Goal: Task Accomplishment & Management: Use online tool/utility

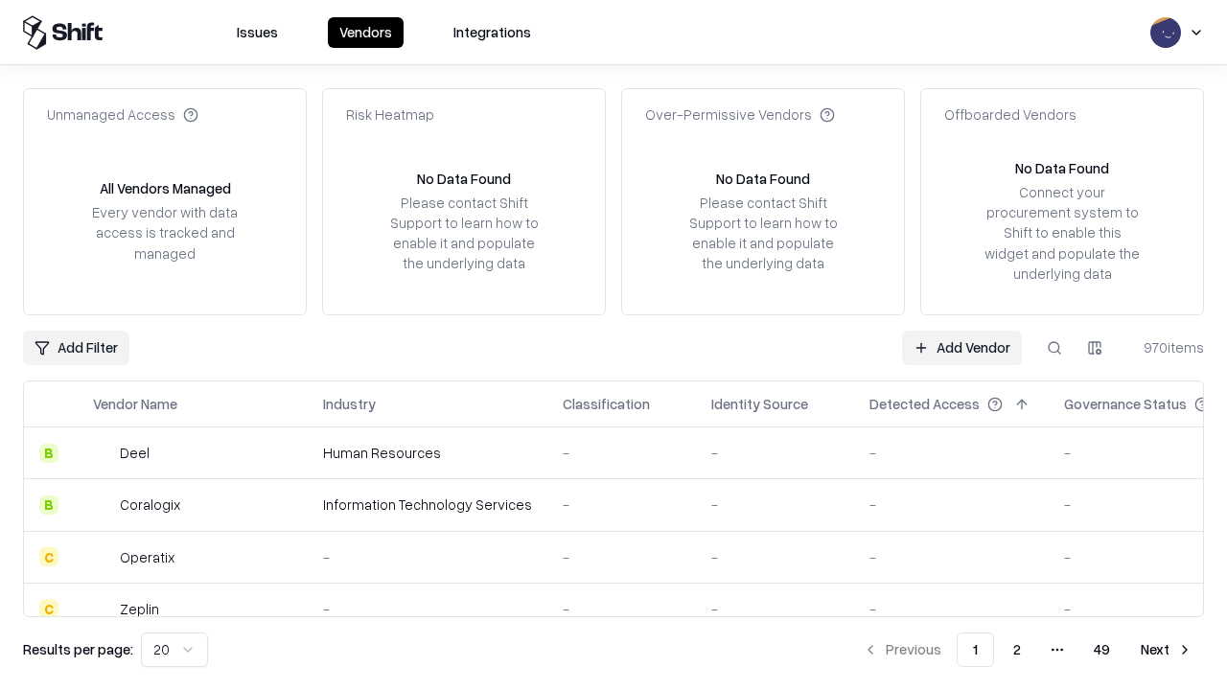
click at [962, 347] on link "Add Vendor" at bounding box center [962, 348] width 120 height 35
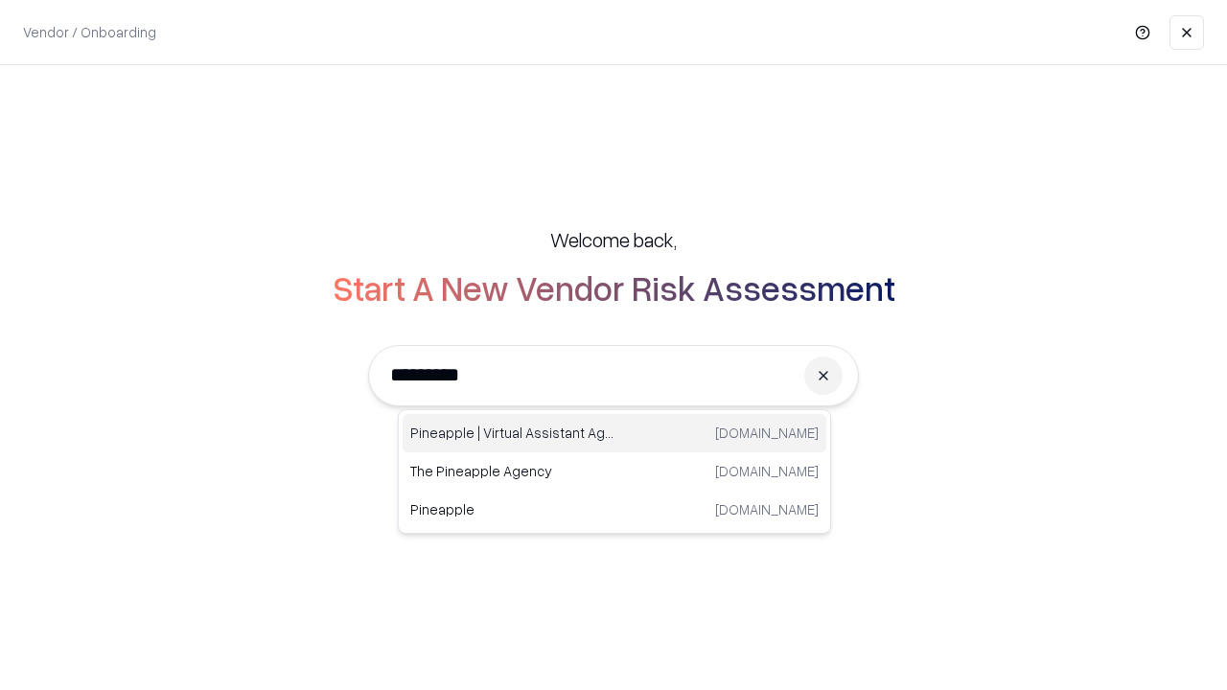
click at [615, 433] on div "Pineapple | Virtual Assistant Agency [DOMAIN_NAME]" at bounding box center [615, 433] width 424 height 38
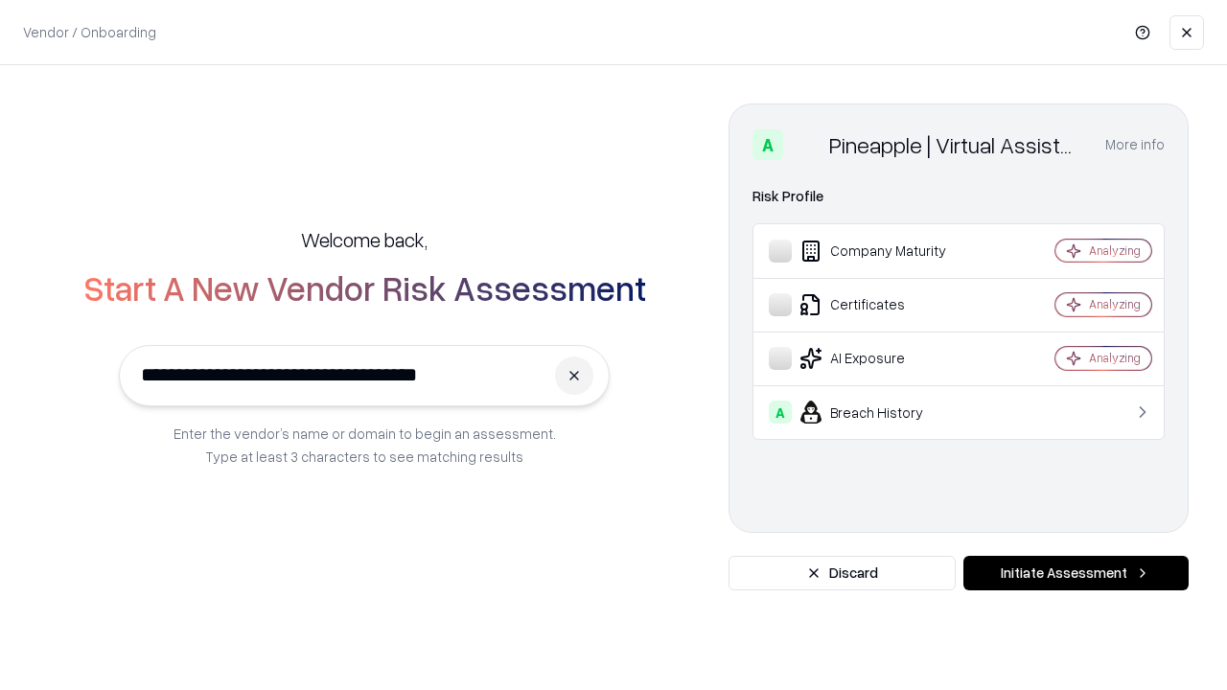
type input "**********"
click at [1076, 573] on button "Initiate Assessment" at bounding box center [1076, 573] width 225 height 35
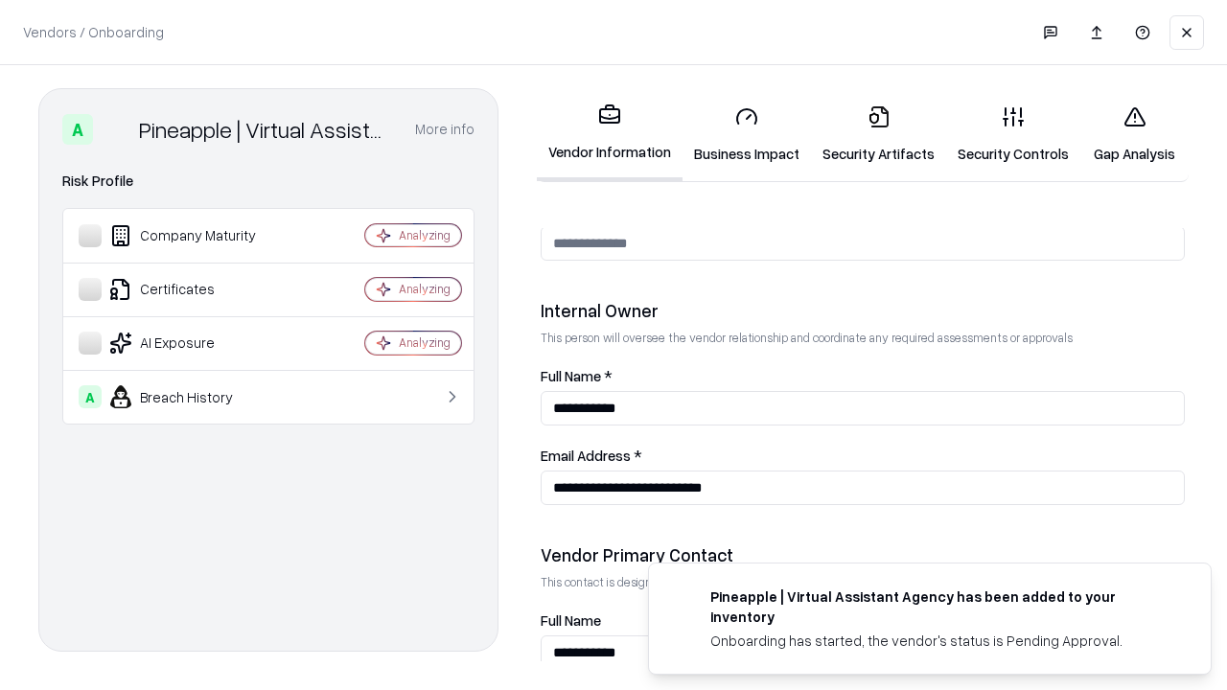
scroll to position [993, 0]
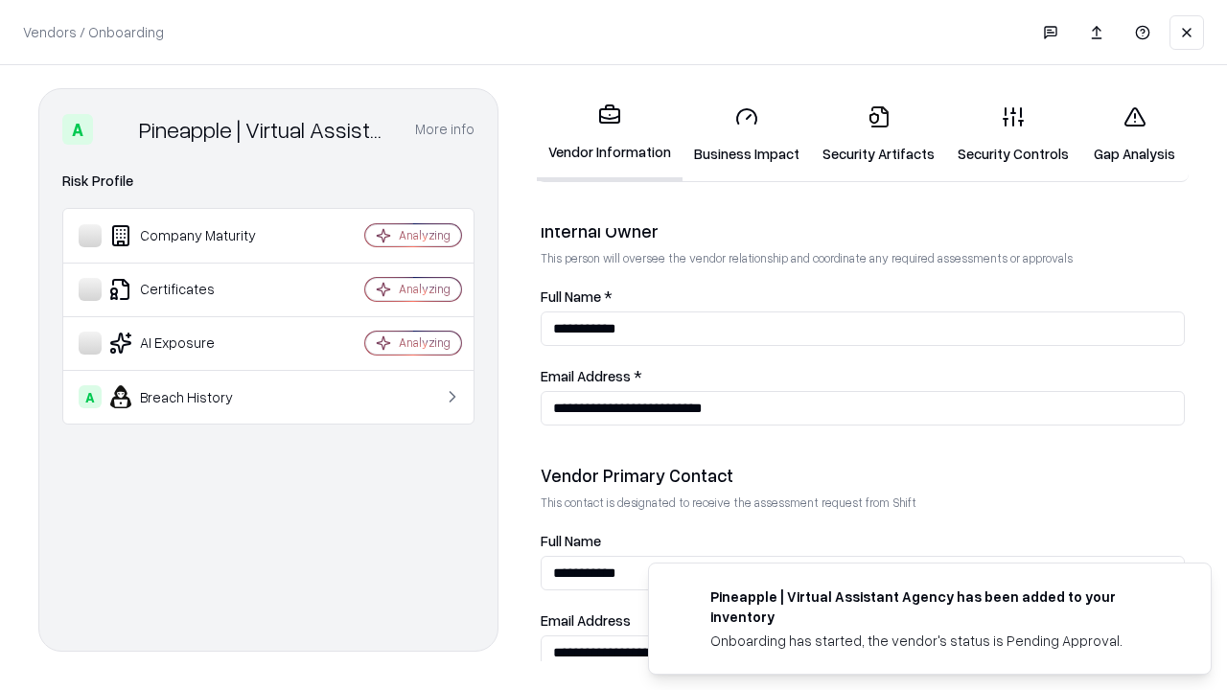
click at [747, 134] on link "Business Impact" at bounding box center [747, 134] width 128 height 89
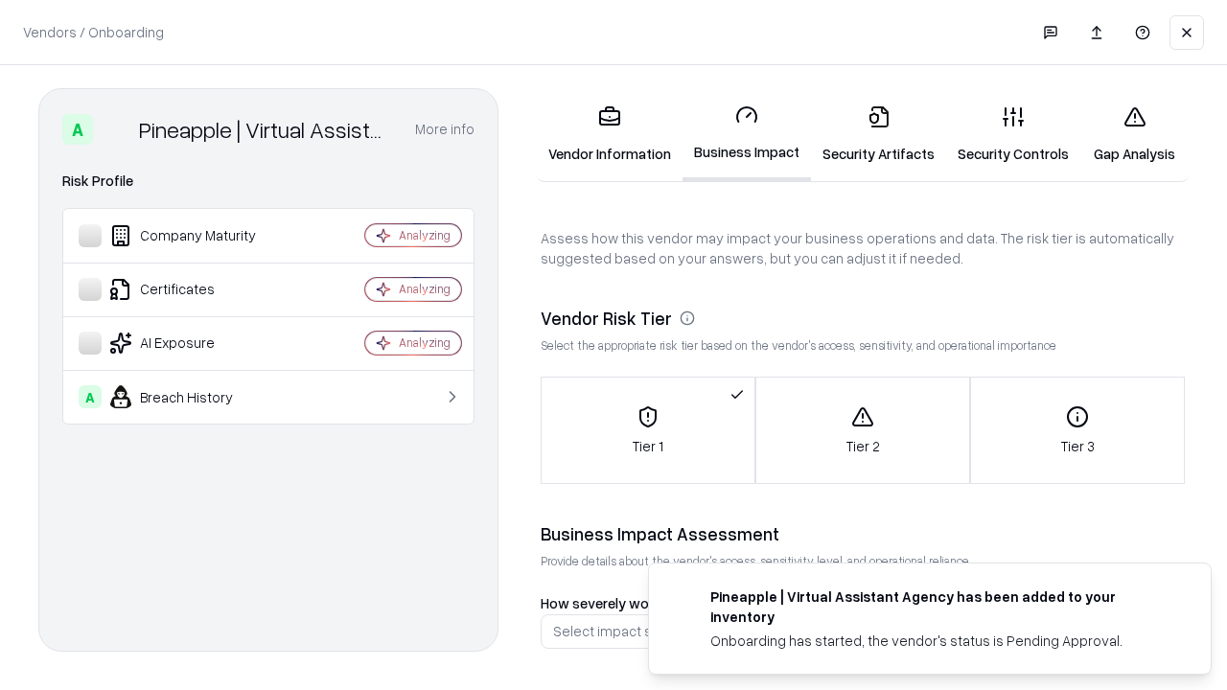
click at [878, 134] on link "Security Artifacts" at bounding box center [878, 134] width 135 height 89
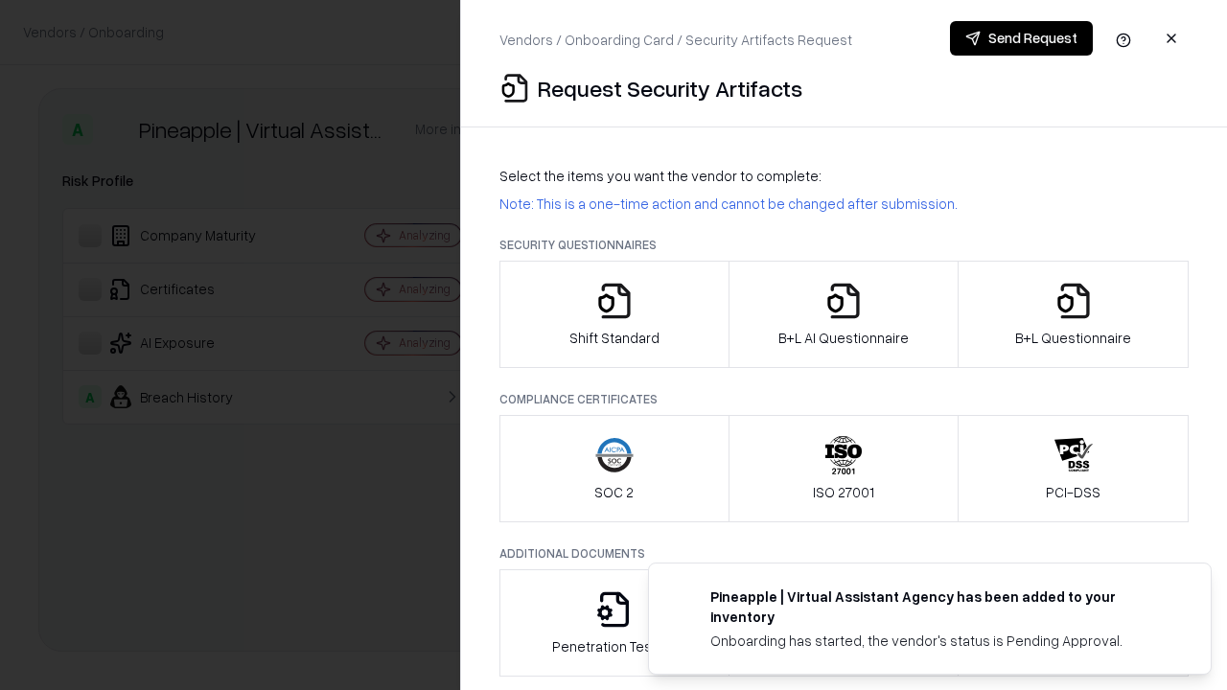
click at [614, 315] on icon "button" at bounding box center [614, 301] width 38 height 38
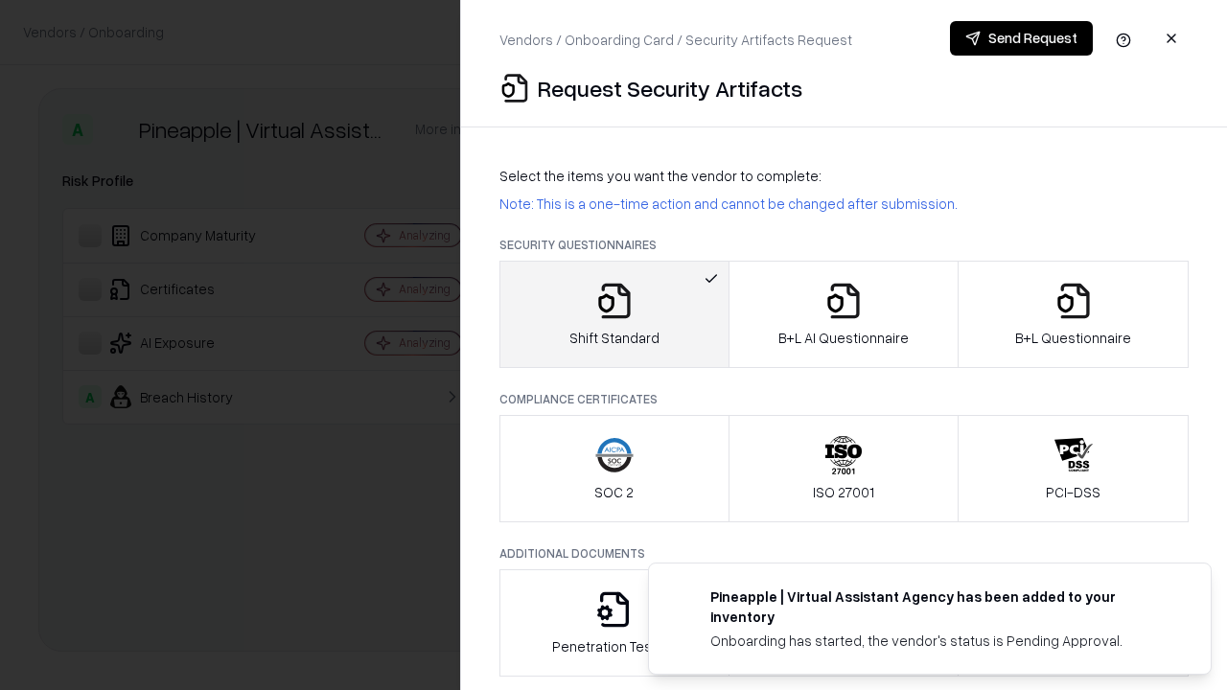
click at [1021, 38] on button "Send Request" at bounding box center [1021, 38] width 143 height 35
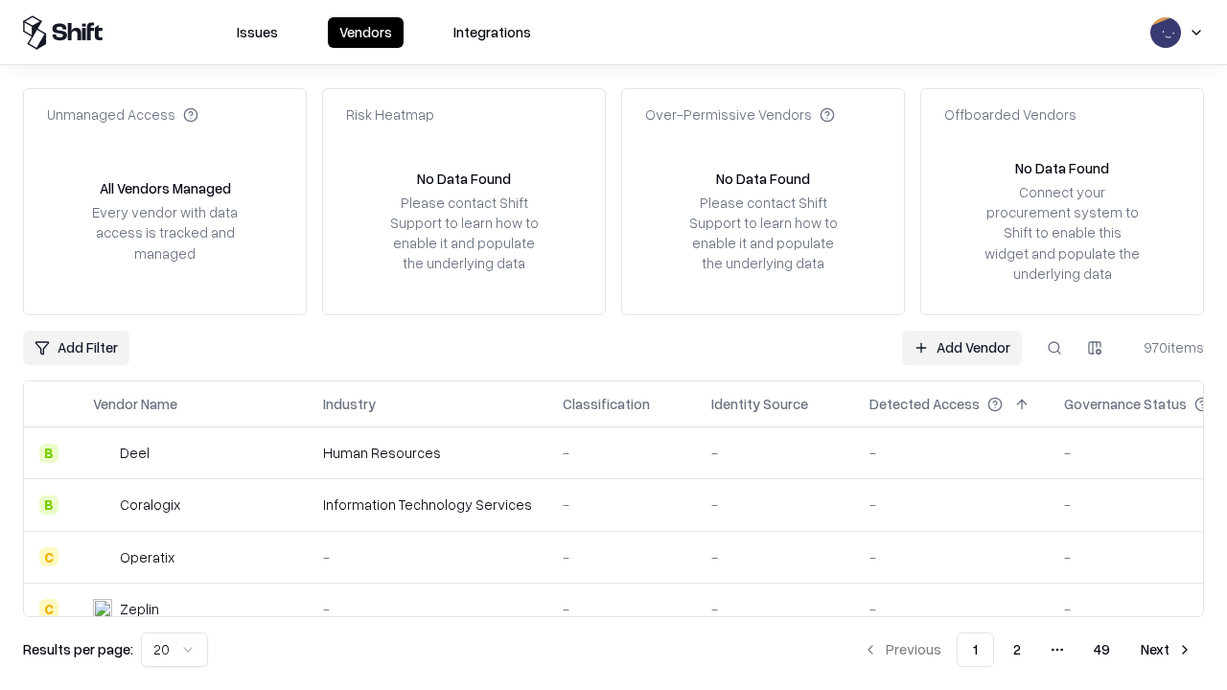
click at [1055, 347] on button at bounding box center [1054, 348] width 35 height 35
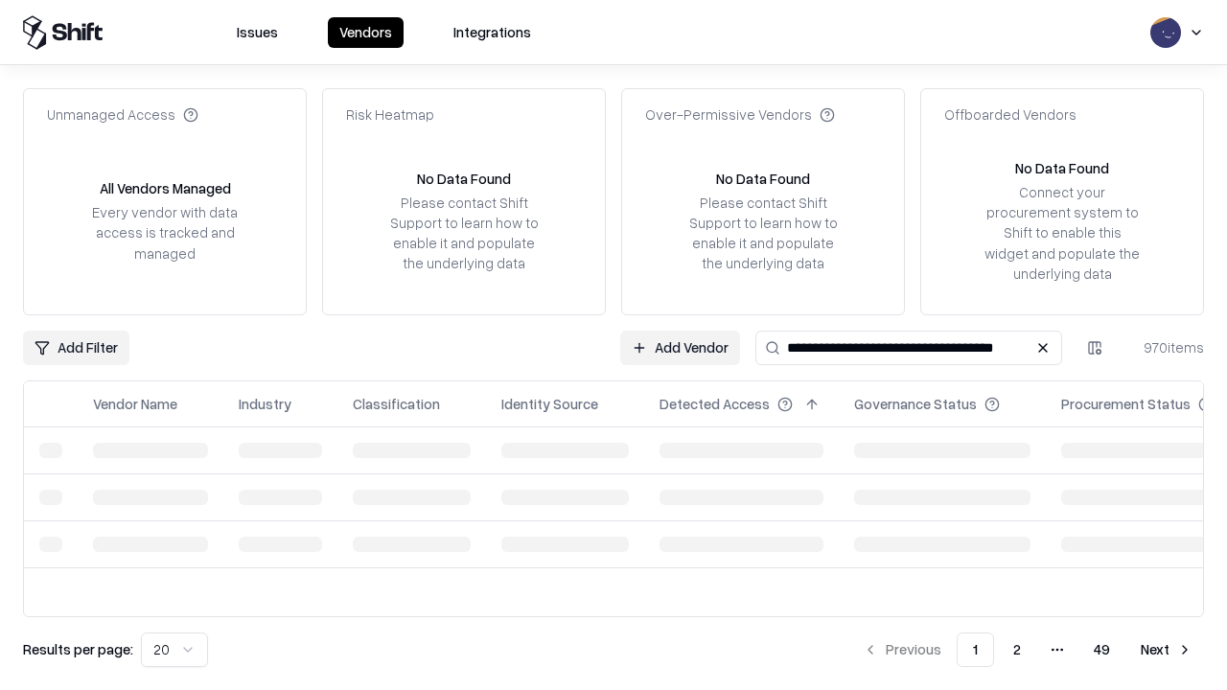
type input "**********"
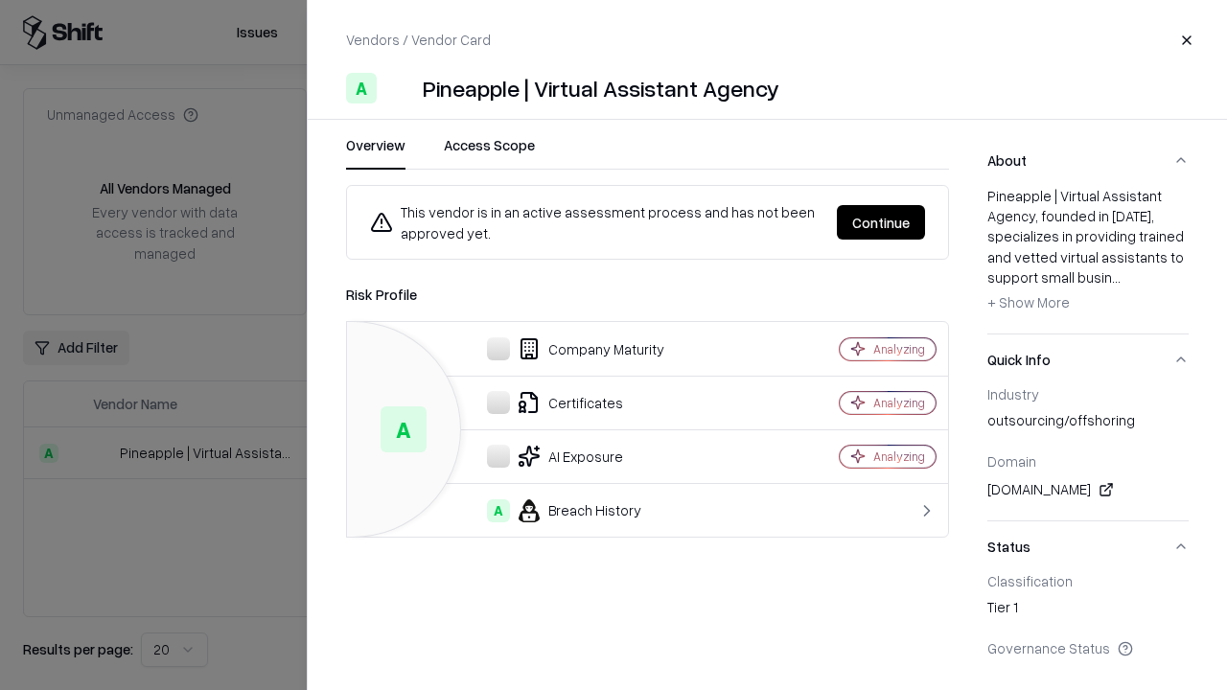
click at [881, 222] on button "Continue" at bounding box center [881, 222] width 88 height 35
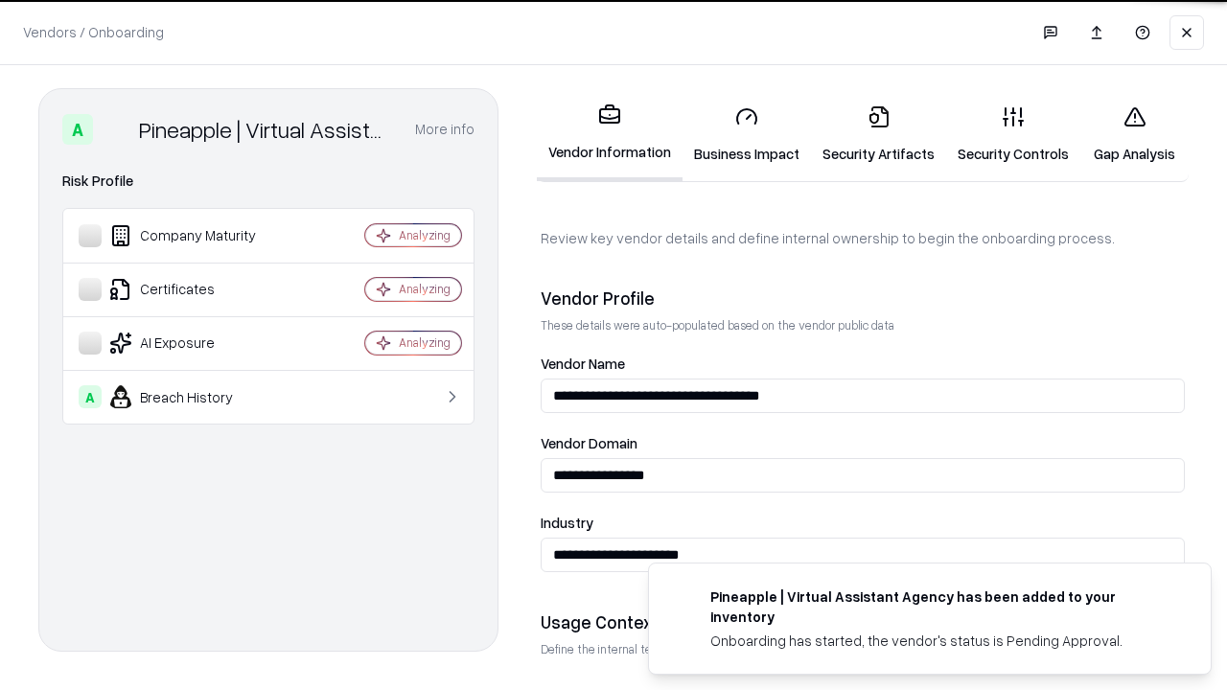
click at [878, 134] on link "Security Artifacts" at bounding box center [878, 134] width 135 height 89
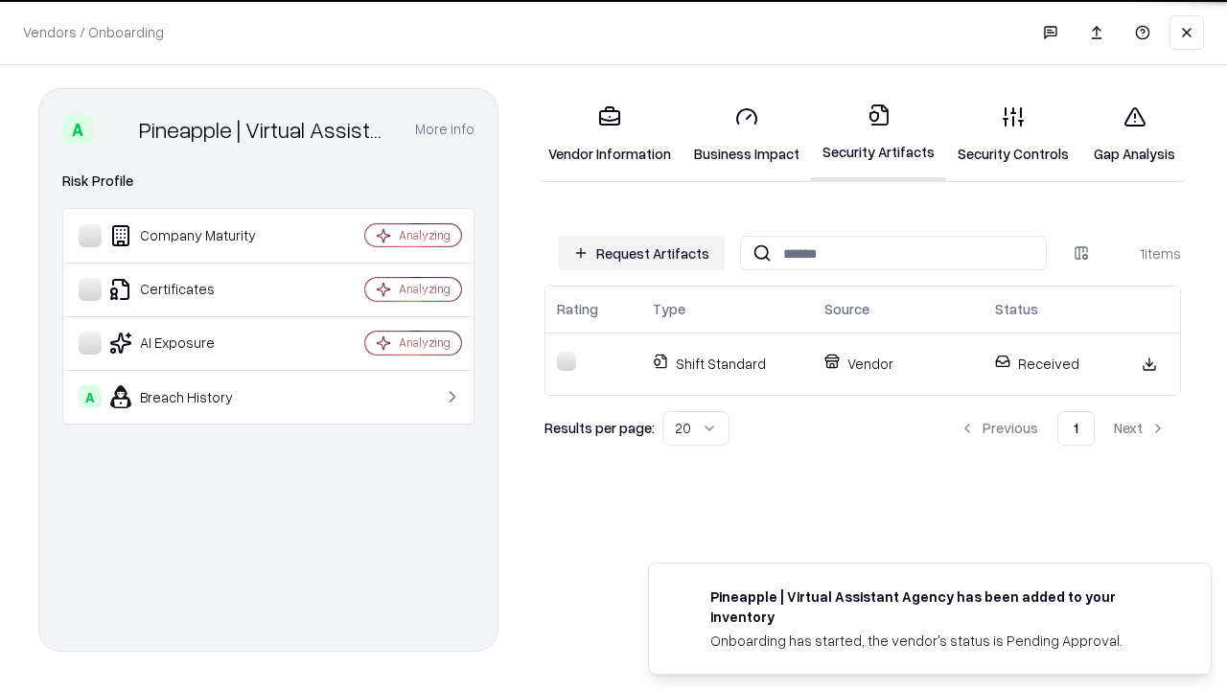
click at [1013, 134] on link "Security Controls" at bounding box center [1013, 134] width 134 height 89
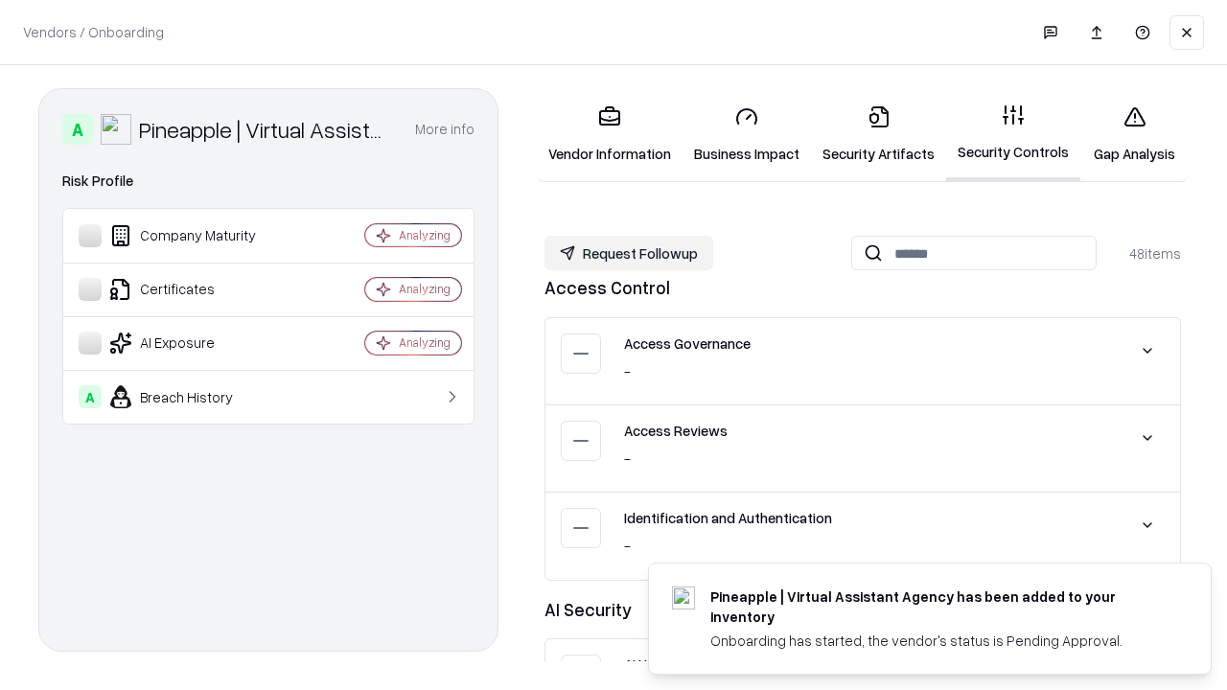
click at [629, 253] on button "Request Followup" at bounding box center [629, 253] width 169 height 35
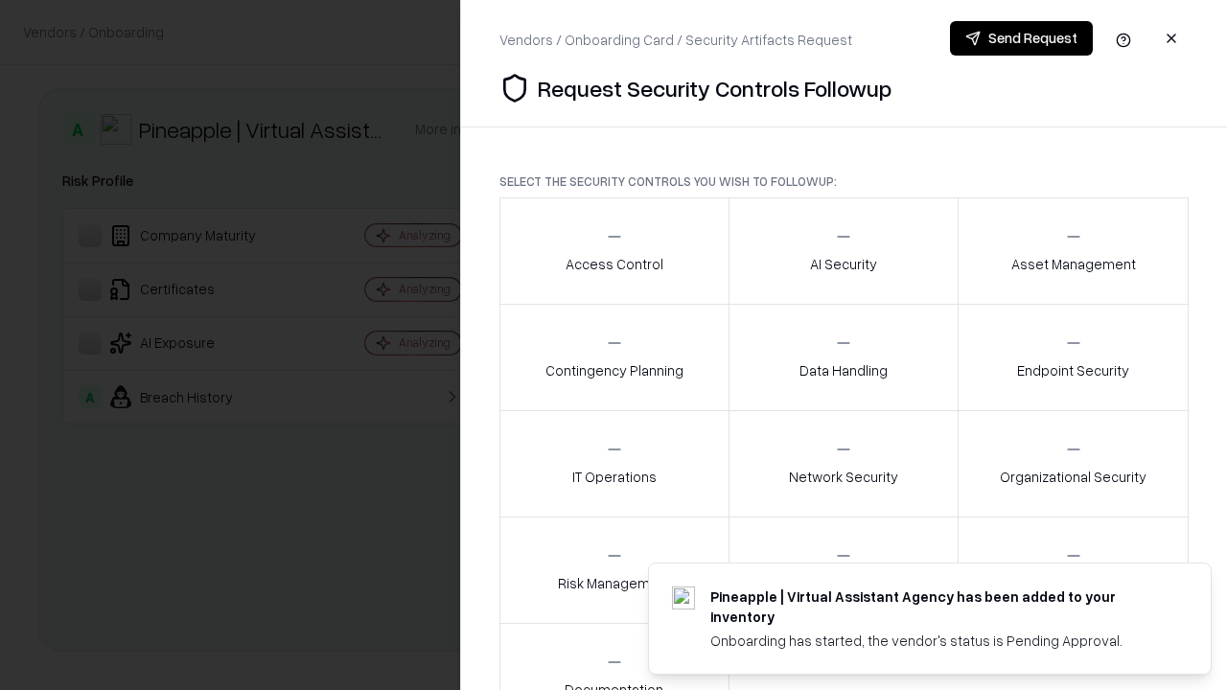
click at [614, 251] on div "Access Control" at bounding box center [615, 250] width 98 height 47
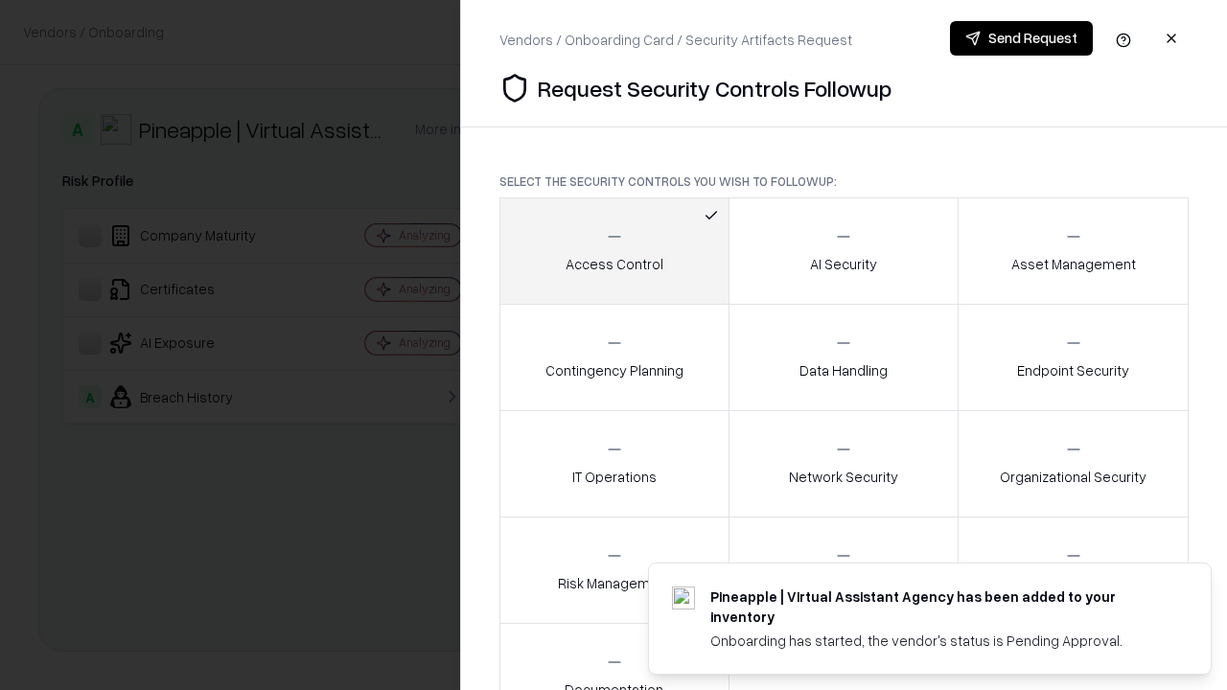
click at [1021, 38] on button "Send Request" at bounding box center [1021, 38] width 143 height 35
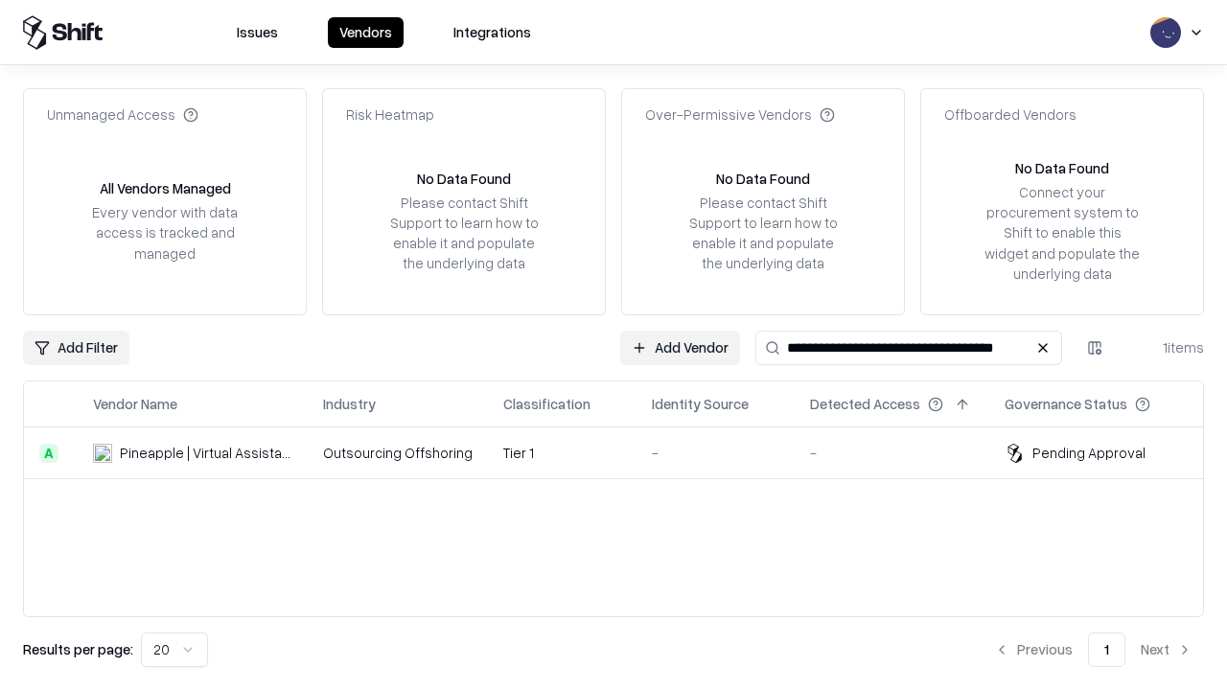
type input "**********"
click at [625, 453] on td "Tier 1" at bounding box center [562, 454] width 149 height 52
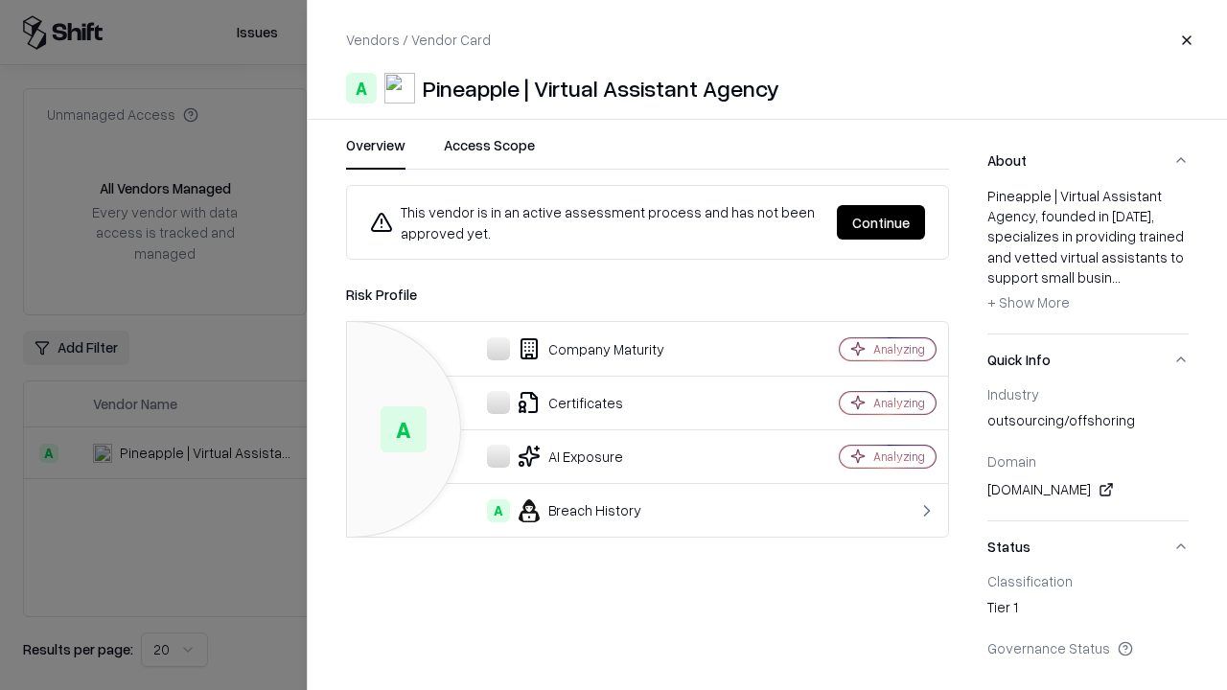
click at [881, 222] on button "Continue" at bounding box center [881, 222] width 88 height 35
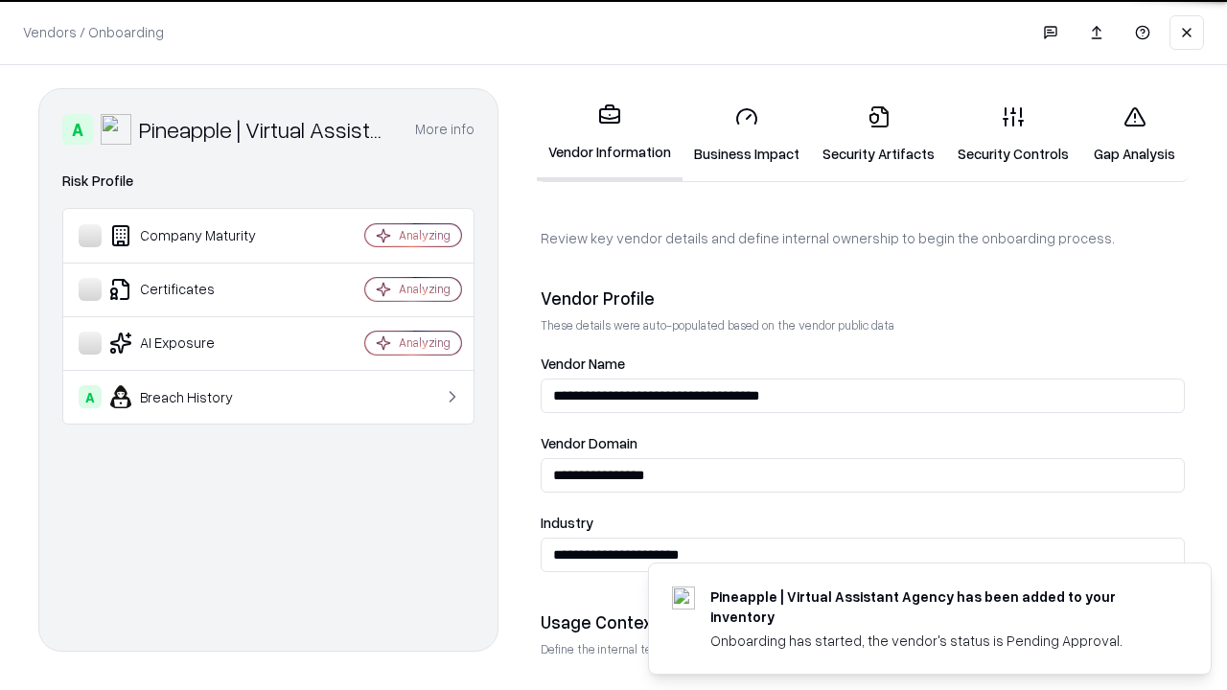
click at [1134, 134] on link "Gap Analysis" at bounding box center [1135, 134] width 108 height 89
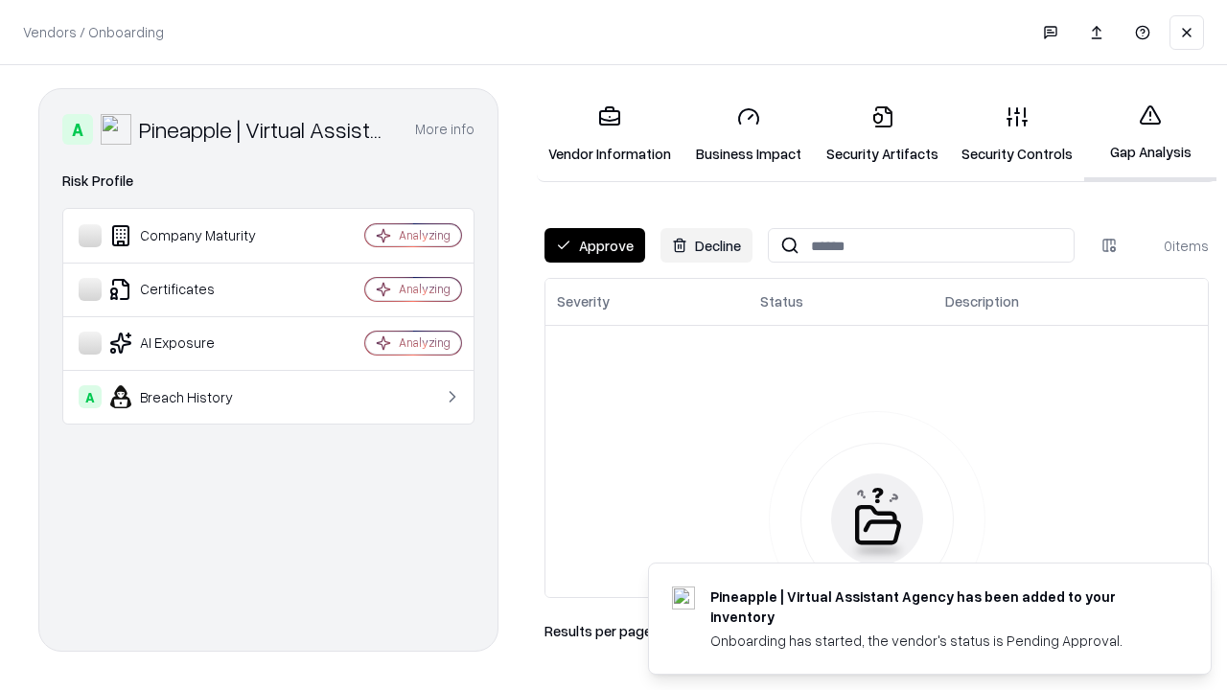
click at [594, 245] on button "Approve" at bounding box center [595, 245] width 101 height 35
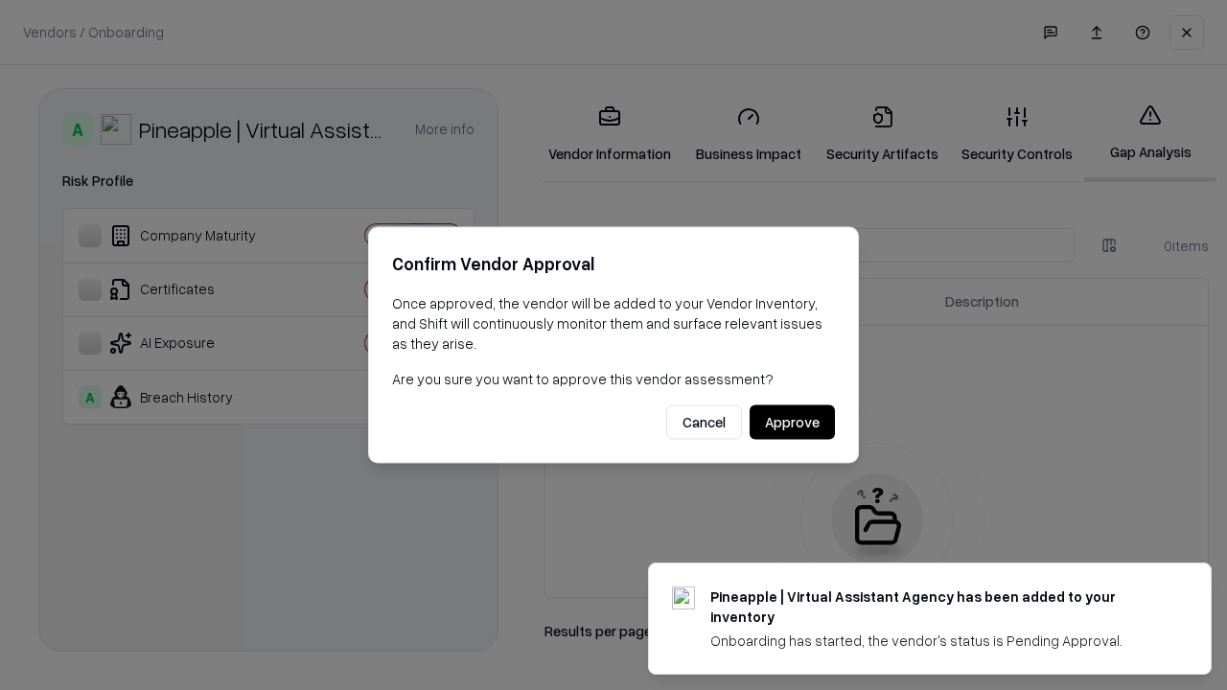
click at [792, 422] on button "Approve" at bounding box center [792, 423] width 85 height 35
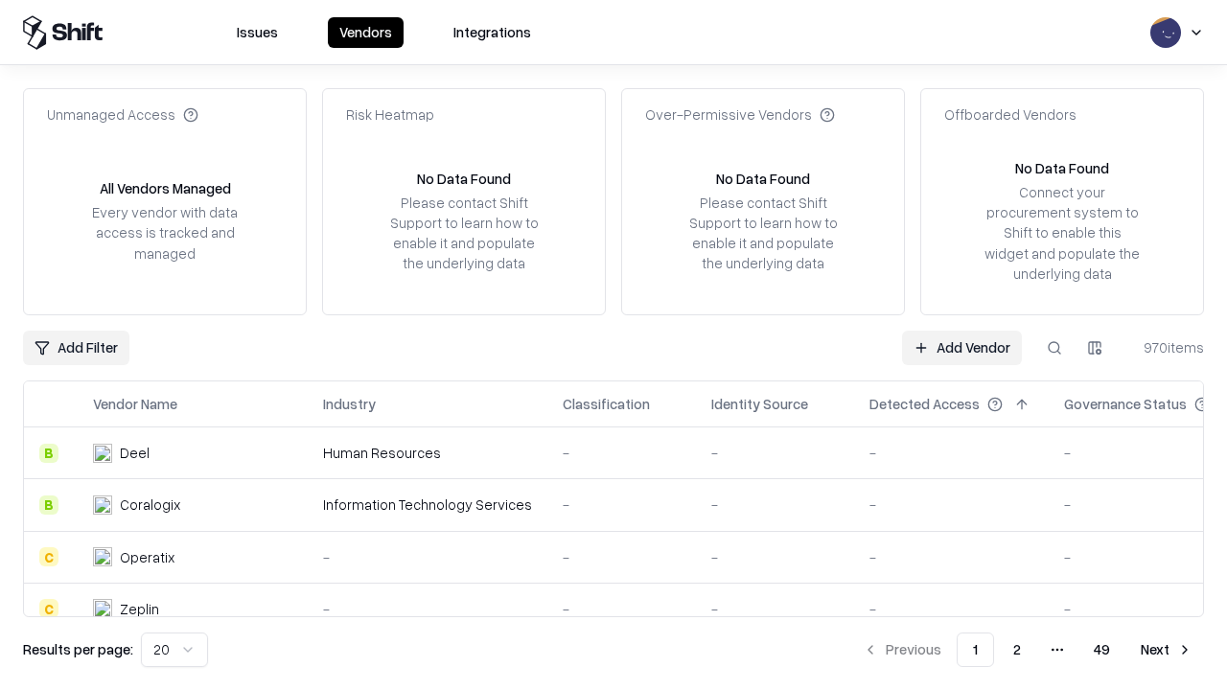
type input "**********"
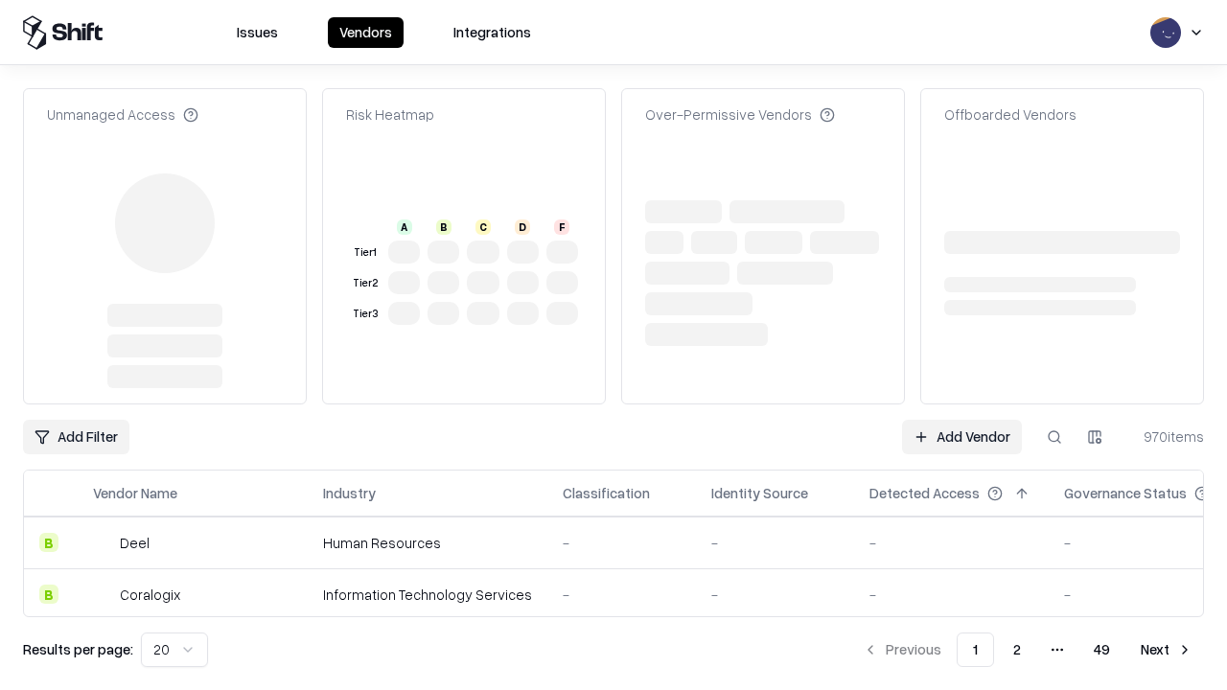
click at [962, 420] on link "Add Vendor" at bounding box center [962, 437] width 120 height 35
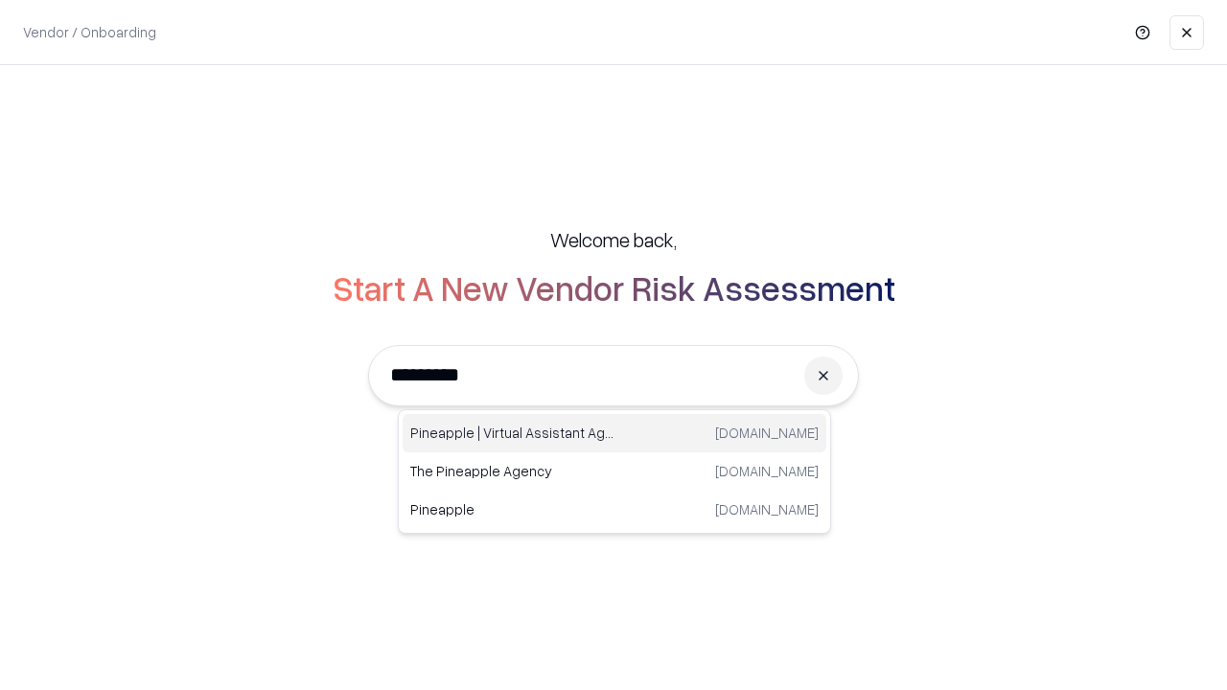
click at [615, 433] on div "Pineapple | Virtual Assistant Agency [DOMAIN_NAME]" at bounding box center [615, 433] width 424 height 38
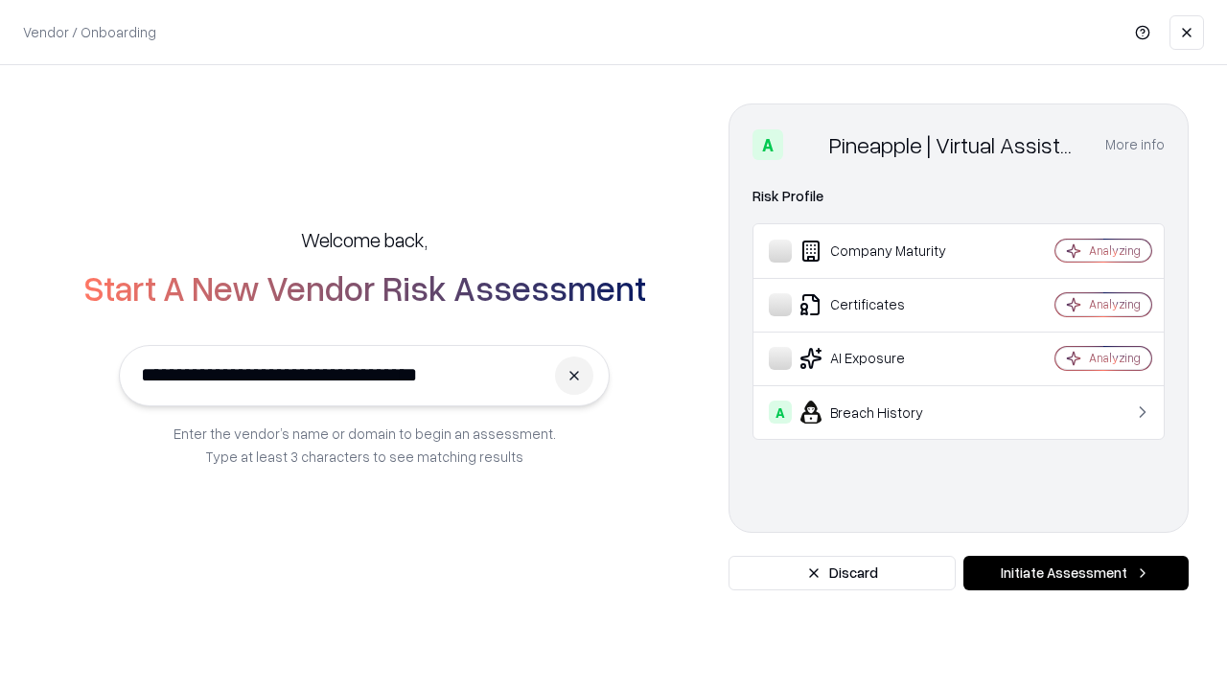
type input "**********"
click at [1076, 573] on button "Initiate Assessment" at bounding box center [1076, 573] width 225 height 35
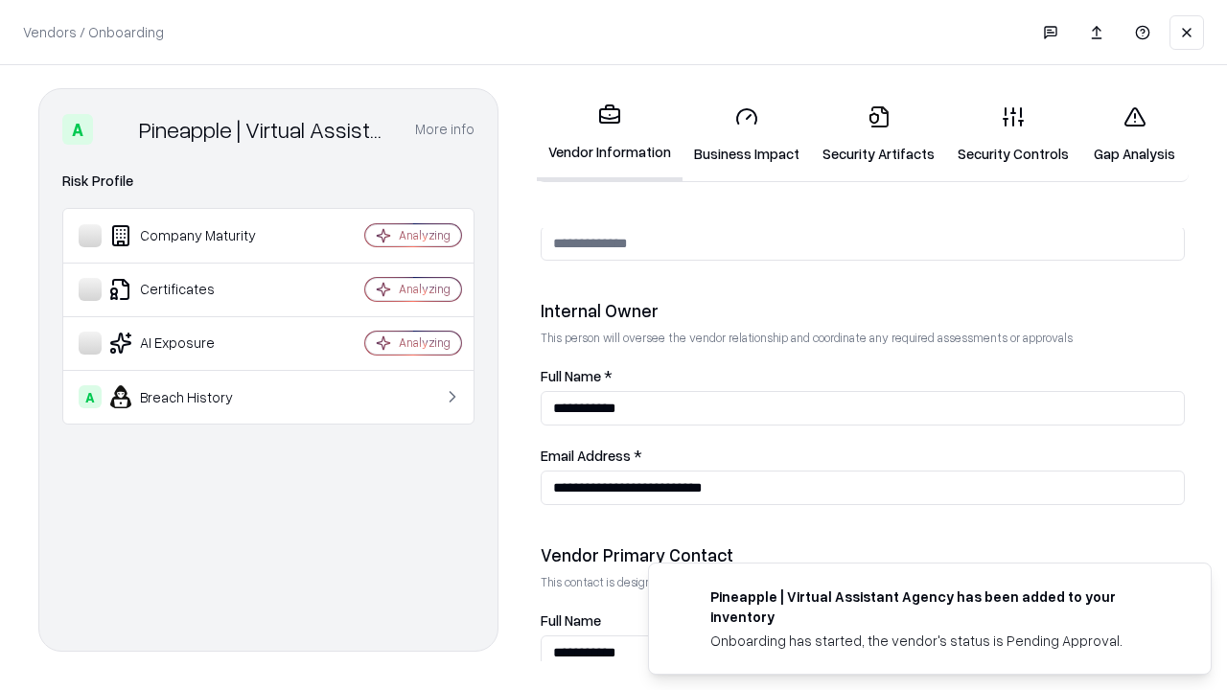
scroll to position [993, 0]
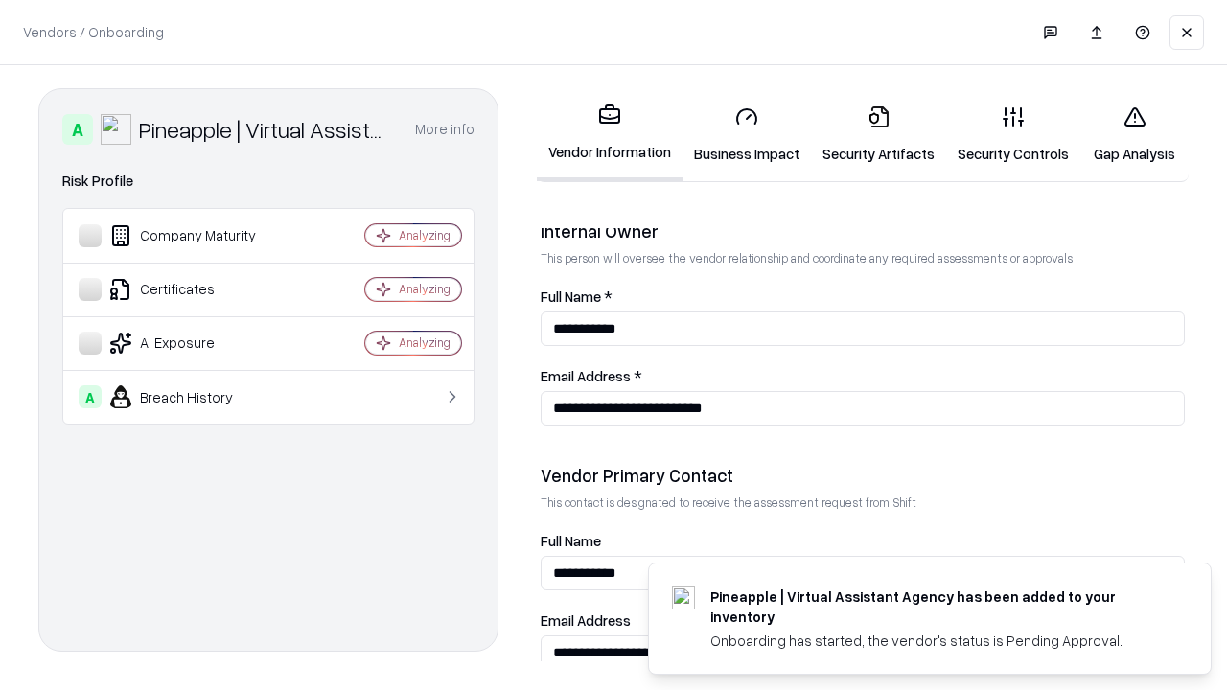
click at [1134, 134] on link "Gap Analysis" at bounding box center [1135, 134] width 108 height 89
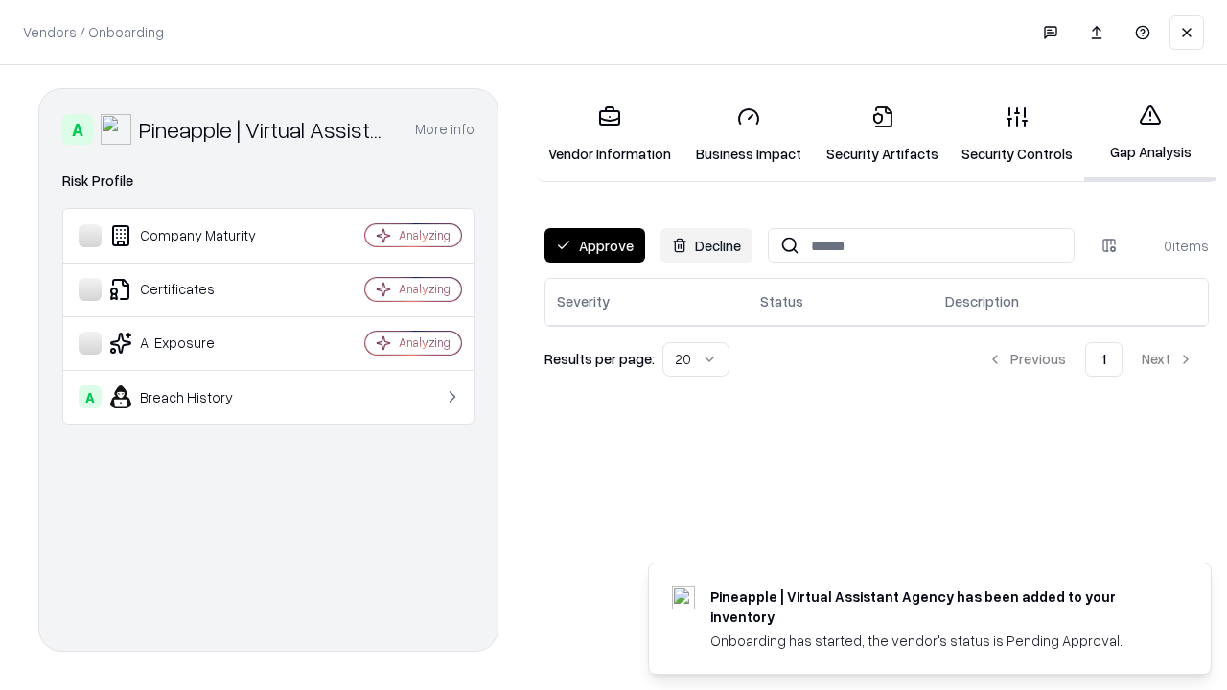
click at [594, 245] on button "Approve" at bounding box center [595, 245] width 101 height 35
